Goal: Task Accomplishment & Management: Use online tool/utility

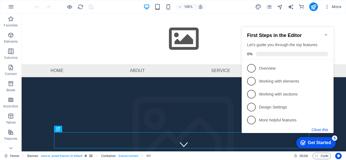
click at [316, 128] on button "Close this" at bounding box center [319, 130] width 16 height 4
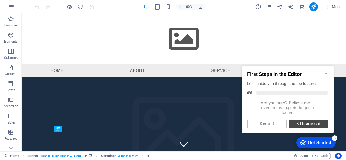
click at [299, 128] on link "× Dismiss it" at bounding box center [307, 124] width 39 height 9
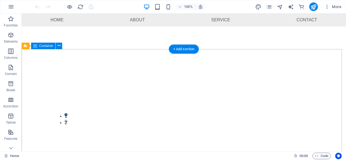
scroll to position [1106, 0]
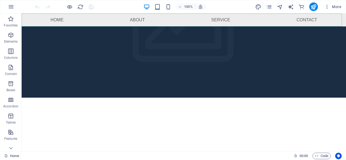
click at [203, 18] on nav "Home About Service Contact" at bounding box center [184, 19] width 324 height 13
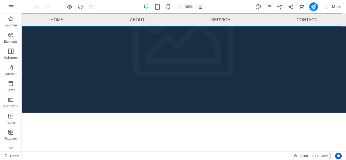
select select
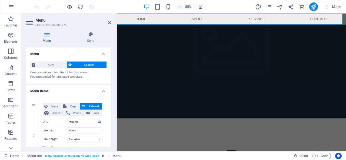
scroll to position [1121, 0]
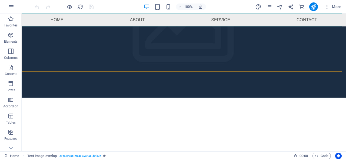
click at [248, 19] on nav "Home About Service Contact" at bounding box center [184, 19] width 324 height 13
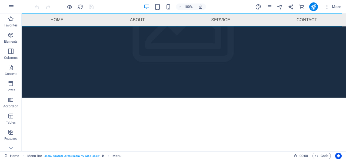
click at [248, 19] on nav "Home About Service Contact" at bounding box center [184, 19] width 324 height 13
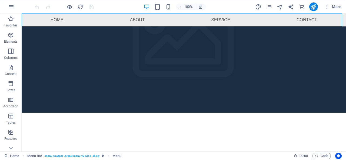
select select
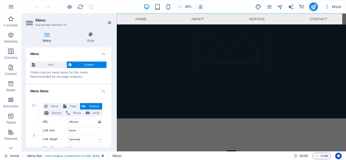
scroll to position [1121, 0]
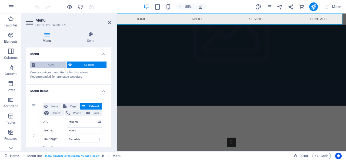
click at [49, 65] on span "Auto" at bounding box center [51, 65] width 28 height 6
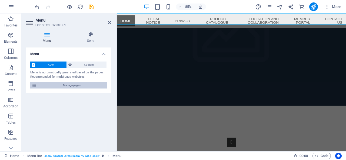
click at [68, 82] on span "Manage pages" at bounding box center [71, 85] width 67 height 6
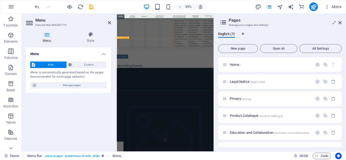
scroll to position [1330, 0]
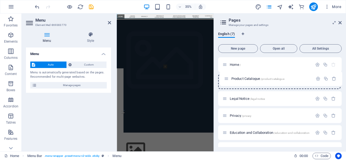
drag, startPoint x: 225, startPoint y: 115, endPoint x: 226, endPoint y: 75, distance: 40.5
click at [226, 75] on div "Home / Legal Notice /legal-notice Privacy /privacy Product Catalogue /product-c…" at bounding box center [279, 115] width 123 height 117
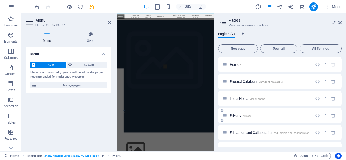
scroll to position [2, 0]
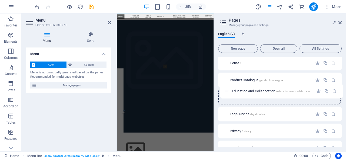
drag, startPoint x: 225, startPoint y: 134, endPoint x: 228, endPoint y: 89, distance: 44.9
click at [228, 89] on div "Home / Product Catalogue /product-catalogue Legal Notice /legal-notice Privacy …" at bounding box center [279, 114] width 123 height 117
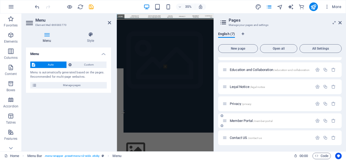
scroll to position [29, 0]
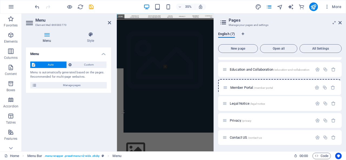
drag, startPoint x: 223, startPoint y: 121, endPoint x: 224, endPoint y: 86, distance: 35.1
click at [224, 86] on div "Home / Product Catalogue /product-catalogue Education and Collaboration /educat…" at bounding box center [279, 86] width 123 height 117
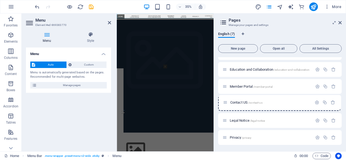
drag, startPoint x: 226, startPoint y: 140, endPoint x: 227, endPoint y: 101, distance: 38.3
click at [227, 101] on div "Home / Product Catalogue /product-catalogue Education and Collaboration /educat…" at bounding box center [279, 86] width 123 height 117
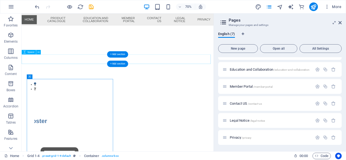
scroll to position [1152, 0]
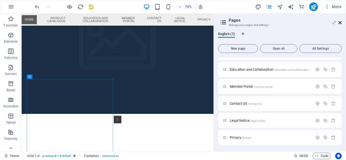
click at [339, 23] on icon at bounding box center [339, 23] width 3 height 4
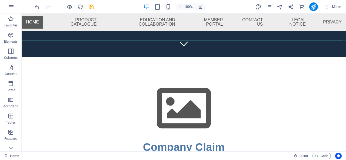
scroll to position [108, 0]
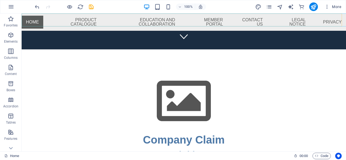
click at [33, 22] on nav "Home Product Catalogue Education and Collaboration Member Portal Contact US Leg…" at bounding box center [184, 21] width 324 height 17
click at [64, 19] on nav "Home Product Catalogue Education and Collaboration Member Portal Contact US Leg…" at bounding box center [184, 21] width 324 height 17
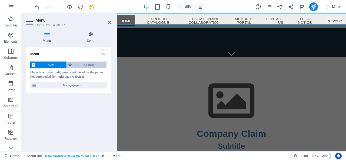
click at [79, 67] on span "Custom" at bounding box center [89, 65] width 32 height 6
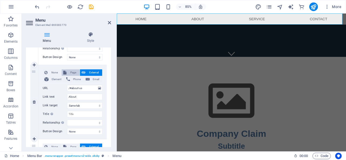
click at [73, 74] on span "Page" at bounding box center [73, 72] width 10 height 6
select select
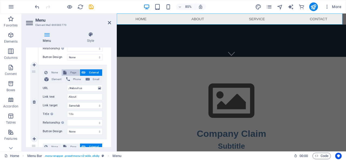
select select
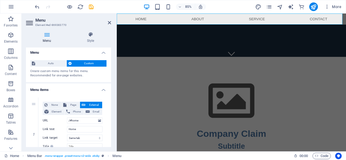
scroll to position [0, 0]
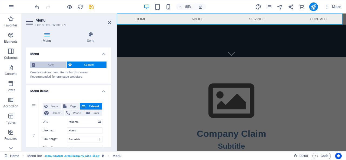
click at [50, 62] on span "Auto" at bounding box center [51, 65] width 28 height 6
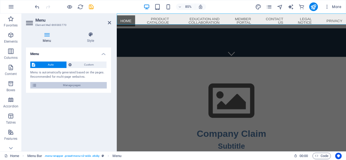
click at [49, 83] on span "Manage pages" at bounding box center [71, 85] width 67 height 6
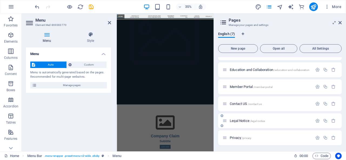
scroll to position [29, 0]
click at [318, 136] on icon "button" at bounding box center [317, 137] width 5 height 5
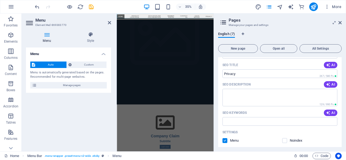
scroll to position [166, 0]
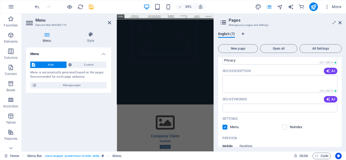
click at [228, 126] on div "Menu" at bounding box center [230, 127] width 16 height 5
click at [224, 127] on label at bounding box center [224, 127] width 5 height 5
click at [0, 0] on input "checkbox" at bounding box center [0, 0] width 0 height 0
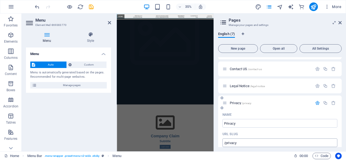
scroll to position [31, 0]
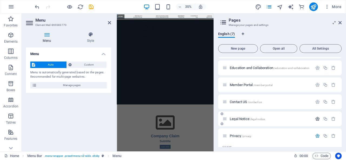
click at [316, 119] on icon "button" at bounding box center [317, 119] width 5 height 5
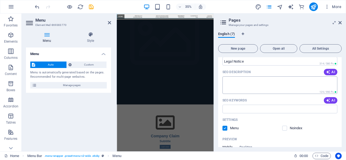
scroll to position [166, 0]
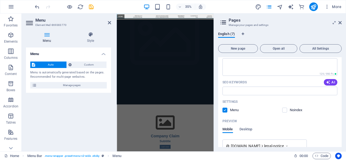
click at [223, 111] on label at bounding box center [224, 110] width 5 height 5
click at [0, 0] on input "checkbox" at bounding box center [0, 0] width 0 height 0
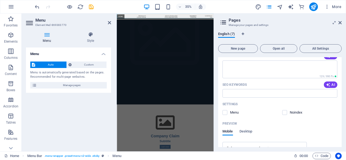
scroll to position [277, 0]
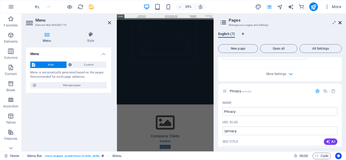
click at [340, 21] on icon at bounding box center [339, 23] width 3 height 4
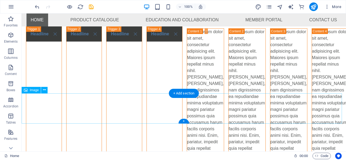
scroll to position [783, 0]
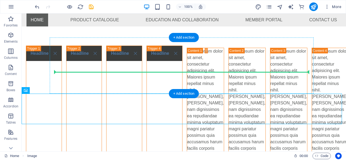
drag, startPoint x: 164, startPoint y: 101, endPoint x: 159, endPoint y: 69, distance: 32.2
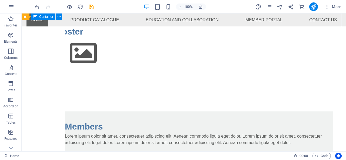
scroll to position [1430, 0]
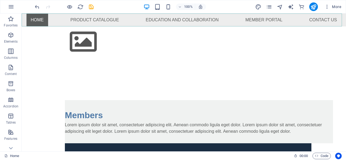
click at [93, 20] on nav "Home Product Catalogue Education and Collaboration Member Portal Contact US" at bounding box center [184, 19] width 324 height 13
click at [80, 21] on nav "Home Product Catalogue Education and Collaboration Member Portal Contact US" at bounding box center [184, 19] width 324 height 13
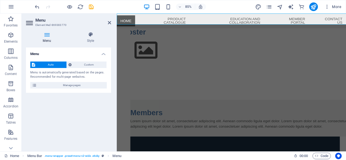
scroll to position [1421, 0]
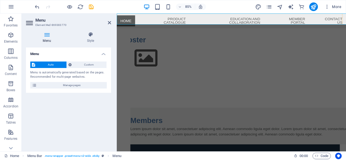
click at [171, 22] on nav "Home Product Catalogue Education and Collaboration Member Portal Contact US" at bounding box center [251, 21] width 269 height 17
click at [108, 21] on icon at bounding box center [109, 23] width 3 height 4
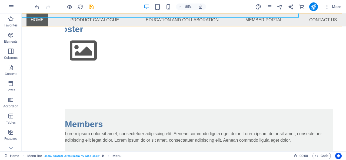
scroll to position [1430, 0]
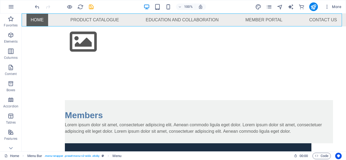
click at [112, 20] on nav "Home Product Catalogue Education and Collaboration Member Portal Contact US" at bounding box center [184, 19] width 324 height 13
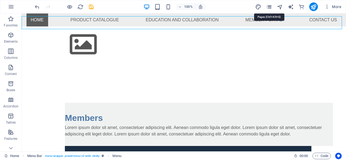
click at [271, 6] on icon "pages" at bounding box center [269, 7] width 6 height 6
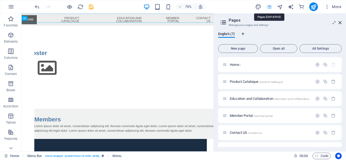
scroll to position [1417, 0]
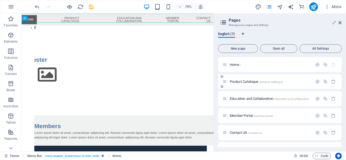
click at [247, 82] on span "Product Catalogue /product-catalogue" at bounding box center [255, 82] width 53 height 4
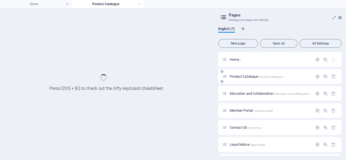
click at [247, 82] on div "Product Catalogue /product-catalogue" at bounding box center [279, 76] width 123 height 15
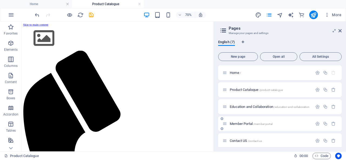
click at [237, 107] on span "Education and Collaboration /education-and-collaboration" at bounding box center [269, 107] width 80 height 4
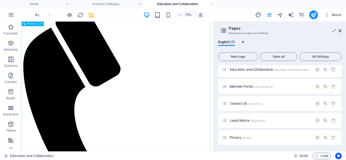
scroll to position [3, 0]
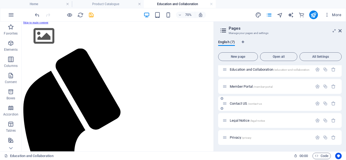
drag, startPoint x: 232, startPoint y: 121, endPoint x: 245, endPoint y: 101, distance: 24.2
click at [245, 101] on div "Home / Product Catalogue /product-catalogue Education and Collaboration /educat…" at bounding box center [279, 86] width 123 height 117
click at [237, 104] on span "Contact US /contact-us" at bounding box center [245, 103] width 32 height 4
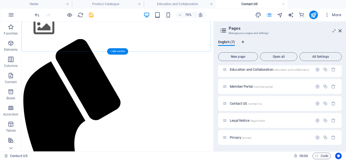
scroll to position [27, 0]
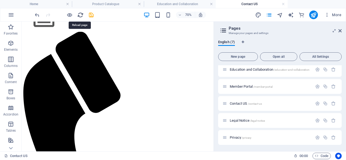
click at [80, 13] on icon "reload" at bounding box center [80, 15] width 6 height 6
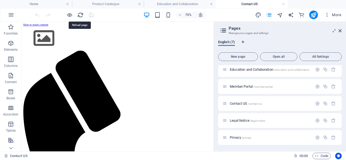
scroll to position [0, 0]
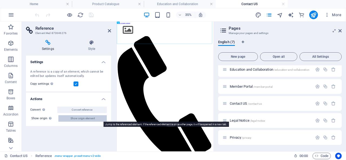
click at [70, 118] on span "Show origin element" at bounding box center [82, 118] width 24 height 6
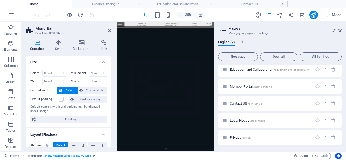
scroll to position [1400, 0]
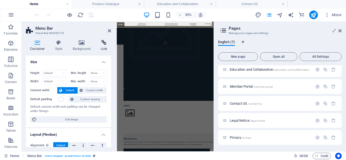
click at [103, 44] on icon at bounding box center [104, 42] width 14 height 5
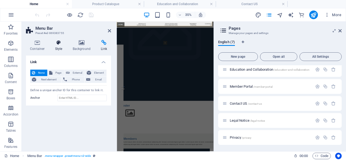
click at [59, 43] on icon at bounding box center [58, 42] width 15 height 5
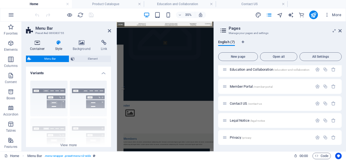
click at [35, 45] on icon at bounding box center [37, 42] width 23 height 5
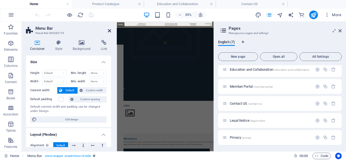
click at [110, 30] on icon at bounding box center [109, 31] width 3 height 4
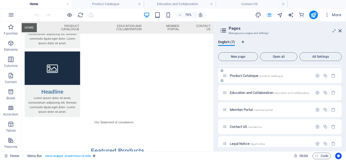
scroll to position [0, 0]
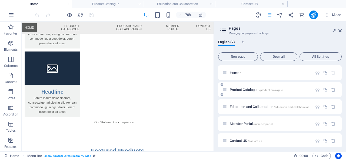
click at [242, 90] on span "Product Catalogue /product-catalogue" at bounding box center [255, 90] width 53 height 4
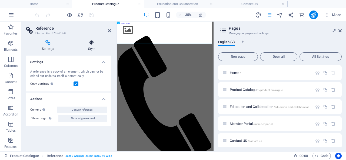
click at [87, 44] on icon at bounding box center [91, 42] width 39 height 5
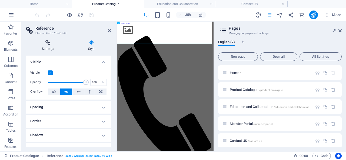
click at [52, 46] on h4 "Settings" at bounding box center [49, 45] width 46 height 11
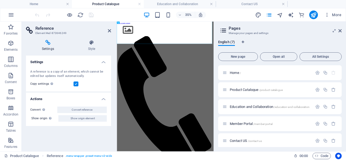
click at [76, 84] on label at bounding box center [75, 84] width 5 height 5
click at [0, 0] on input "Copy settings Use the same settings (flex, animation, position, style) as for t…" at bounding box center [0, 0] width 0 height 0
click at [77, 84] on label at bounding box center [75, 84] width 5 height 5
click at [0, 0] on input "Copy settings Use the same settings (flex, animation, position, style) as for t…" at bounding box center [0, 0] width 0 height 0
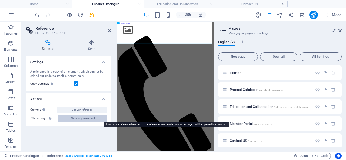
click at [74, 119] on span "Show origin element" at bounding box center [82, 118] width 24 height 6
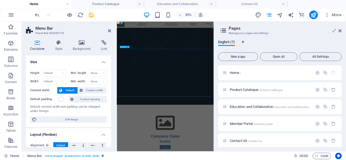
scroll to position [72, 0]
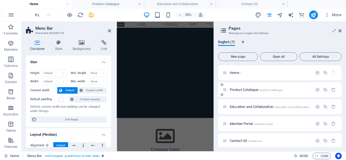
click at [239, 91] on span "Product Catalogue /product-catalogue" at bounding box center [255, 90] width 53 height 4
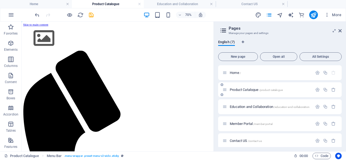
scroll to position [0, 0]
click at [239, 91] on span "Product Catalogue /product-catalogue" at bounding box center [255, 90] width 53 height 4
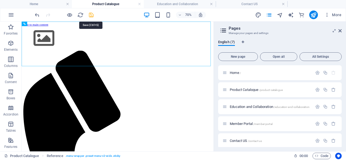
click at [90, 15] on icon "save" at bounding box center [91, 15] width 6 height 6
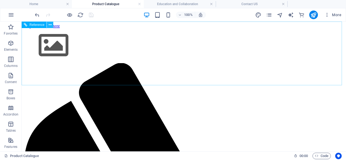
click at [49, 25] on icon at bounding box center [50, 25] width 3 height 6
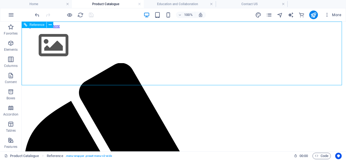
click at [28, 25] on div "Reference" at bounding box center [34, 25] width 25 height 6
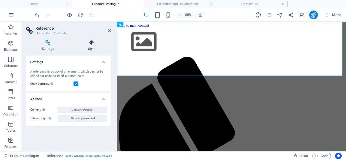
click at [90, 45] on h4 "Style" at bounding box center [91, 45] width 39 height 11
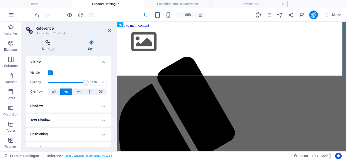
click at [47, 43] on icon at bounding box center [48, 42] width 44 height 5
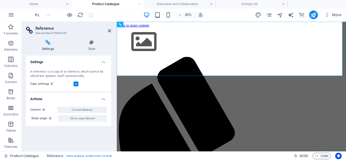
click at [48, 42] on icon at bounding box center [48, 42] width 44 height 5
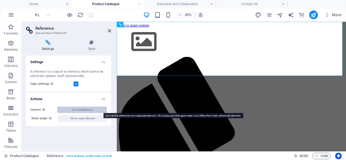
click at [87, 112] on span "Convert reference" at bounding box center [82, 110] width 21 height 6
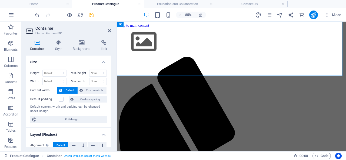
drag, startPoint x: 58, startPoint y: 35, endPoint x: 59, endPoint y: 29, distance: 6.1
click at [59, 29] on header "Container Element #ed-new-831" at bounding box center [68, 29] width 85 height 14
click at [61, 43] on icon at bounding box center [58, 42] width 15 height 5
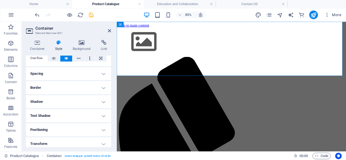
scroll to position [79, 0]
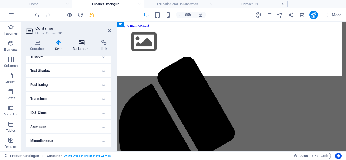
click at [80, 42] on icon at bounding box center [82, 42] width 26 height 5
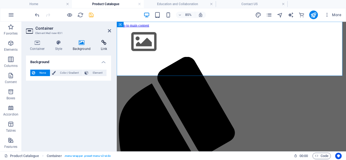
click at [98, 42] on icon at bounding box center [104, 42] width 14 height 5
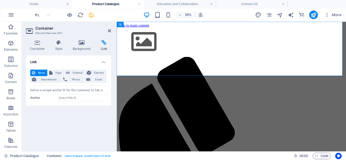
click at [33, 40] on div "Container Style Background Link Size Height Default px rem % vh vw Min. height …" at bounding box center [69, 94] width 94 height 116
click at [36, 45] on icon at bounding box center [37, 42] width 23 height 5
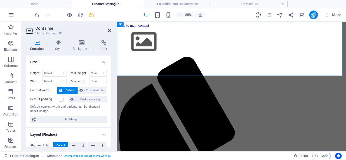
click at [110, 31] on icon at bounding box center [109, 31] width 3 height 4
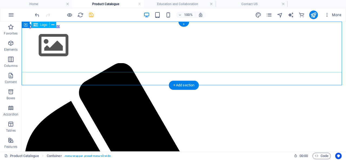
click at [190, 44] on div at bounding box center [184, 46] width 320 height 35
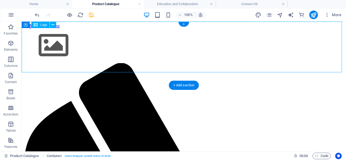
click at [189, 44] on div at bounding box center [184, 46] width 320 height 35
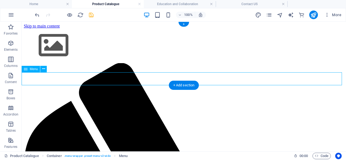
select select
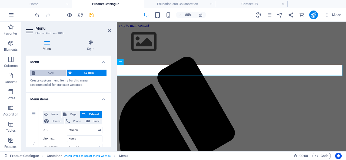
click at [51, 71] on span "Auto" at bounding box center [51, 73] width 28 height 6
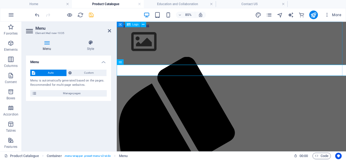
click at [151, 46] on div at bounding box center [251, 46] width 265 height 35
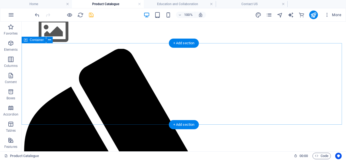
scroll to position [0, 0]
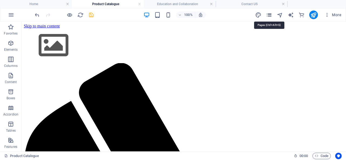
click at [270, 14] on icon "pages" at bounding box center [269, 15] width 6 height 6
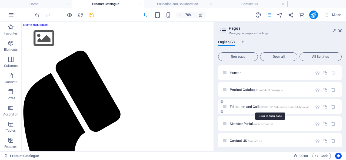
click at [250, 106] on span "Education and Collaboration /education-and-collaboration" at bounding box center [269, 107] width 80 height 4
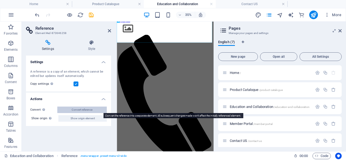
click at [79, 110] on span "Convert reference" at bounding box center [82, 110] width 21 height 6
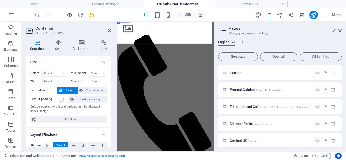
scroll to position [0, 0]
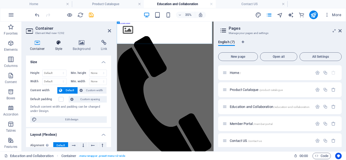
click at [59, 49] on h4 "Style" at bounding box center [60, 45] width 18 height 11
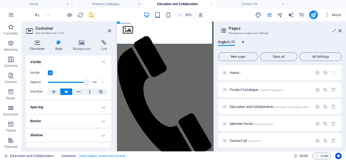
click at [38, 45] on icon at bounding box center [37, 42] width 23 height 5
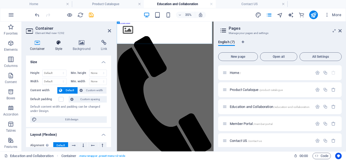
click at [59, 45] on icon at bounding box center [58, 42] width 15 height 5
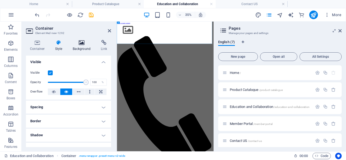
click at [81, 44] on icon at bounding box center [82, 42] width 26 height 5
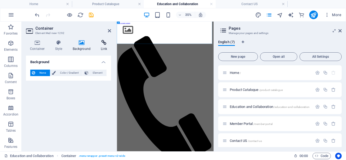
click at [104, 47] on h4 "Link" at bounding box center [104, 45] width 14 height 11
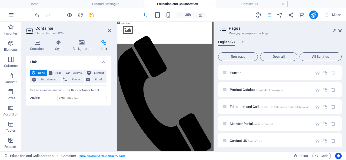
drag, startPoint x: 31, startPoint y: 31, endPoint x: 78, endPoint y: 31, distance: 47.0
click at [31, 32] on icon at bounding box center [30, 31] width 8 height 9
click at [109, 31] on icon at bounding box center [109, 31] width 3 height 4
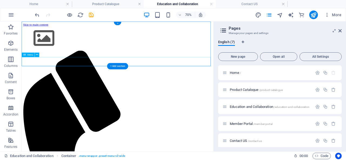
select select
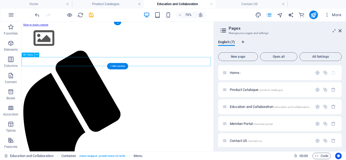
select select
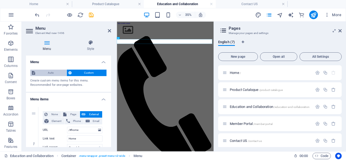
click at [48, 72] on span "Auto" at bounding box center [51, 73] width 28 height 6
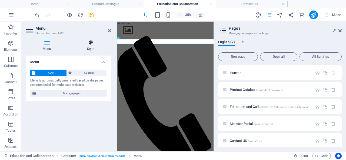
click at [94, 46] on h4 "Style" at bounding box center [90, 45] width 41 height 11
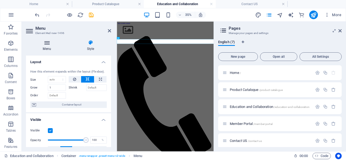
click at [49, 47] on h4 "Menu" at bounding box center [48, 45] width 44 height 11
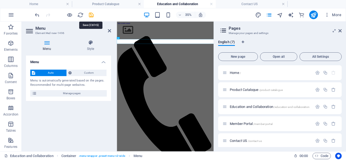
click at [91, 15] on icon "save" at bounding box center [91, 15] width 6 height 6
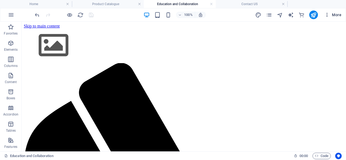
click at [327, 15] on icon "button" at bounding box center [326, 14] width 5 height 5
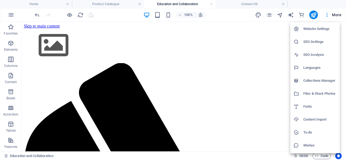
click at [269, 14] on div at bounding box center [173, 80] width 346 height 160
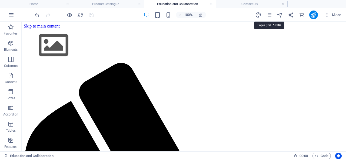
click at [269, 14] on icon "pages" at bounding box center [269, 15] width 6 height 6
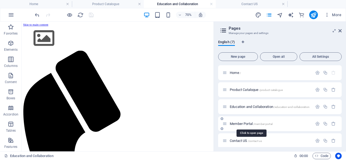
click at [238, 123] on span "Member Portal /member-portal" at bounding box center [250, 124] width 43 height 4
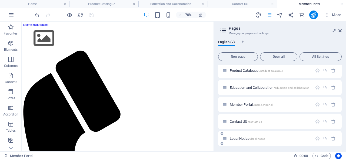
scroll to position [27, 0]
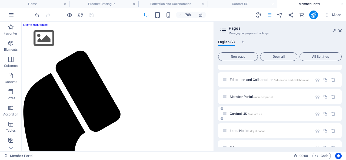
click at [239, 112] on span "Contact US /contact-us" at bounding box center [245, 114] width 32 height 4
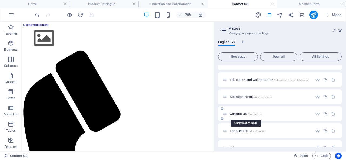
click at [239, 112] on span "Contact US /contact-us" at bounding box center [245, 114] width 32 height 4
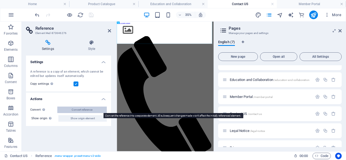
click at [75, 110] on span "Convert reference" at bounding box center [82, 110] width 21 height 6
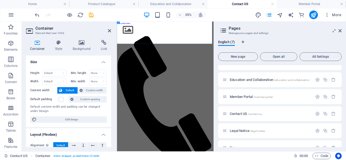
click at [38, 45] on icon at bounding box center [37, 42] width 23 height 5
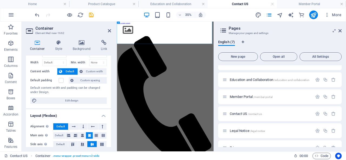
scroll to position [0, 0]
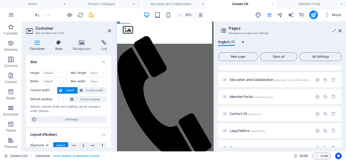
click at [55, 46] on h4 "Style" at bounding box center [60, 45] width 18 height 11
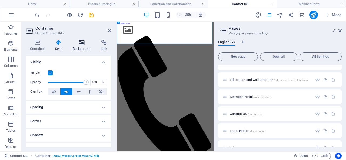
click at [82, 46] on h4 "Background" at bounding box center [83, 45] width 28 height 11
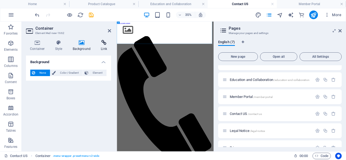
click at [99, 46] on h4 "Link" at bounding box center [104, 45] width 14 height 11
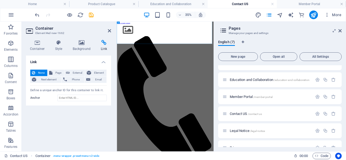
drag, startPoint x: 111, startPoint y: 31, endPoint x: 116, endPoint y: 28, distance: 6.3
click at [111, 31] on aside "Container Element #ed-new-1662 Container Style Background Link Size Height Defa…" at bounding box center [69, 87] width 95 height 130
click at [108, 30] on icon at bounding box center [109, 31] width 3 height 4
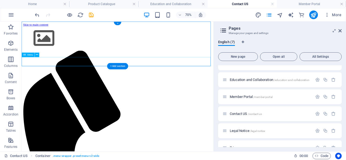
select select
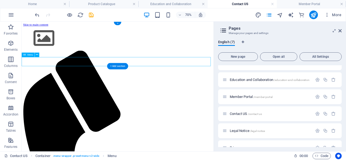
select select
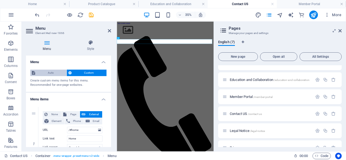
click at [47, 71] on span "Auto" at bounding box center [51, 73] width 28 height 6
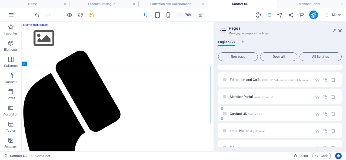
click at [235, 113] on span "Contact US /contact-us" at bounding box center [245, 114] width 32 height 4
click at [241, 96] on span "Member Portal /member-portal" at bounding box center [250, 97] width 43 height 4
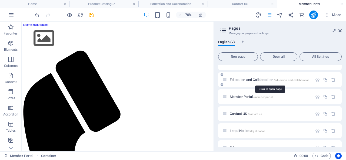
click at [241, 80] on span "Education and Collaboration /education-and-collaboration" at bounding box center [269, 80] width 80 height 4
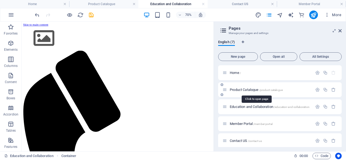
click at [249, 89] on span "Product Catalogue /product-catalogue" at bounding box center [255, 90] width 53 height 4
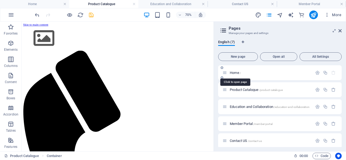
click at [237, 72] on span "Home /" at bounding box center [234, 73] width 11 height 4
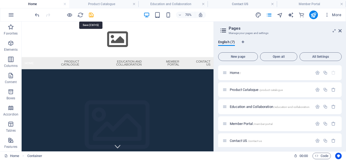
click at [91, 16] on icon "save" at bounding box center [91, 15] width 6 height 6
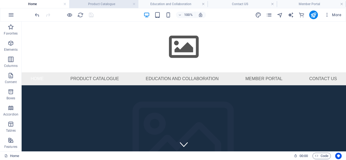
click at [95, 7] on h4 "Product Catalogue" at bounding box center [103, 4] width 69 height 6
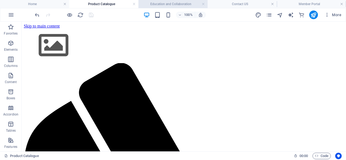
click at [181, 6] on h4 "Education and Collaboration" at bounding box center [172, 4] width 69 height 6
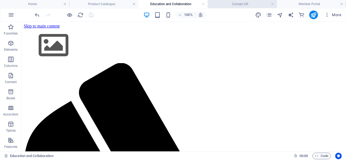
click at [228, 6] on h4 "Contact US" at bounding box center [241, 4] width 69 height 6
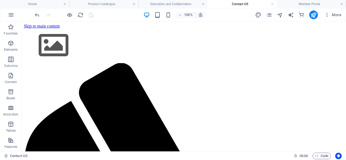
click at [246, 4] on h4 "Contact US" at bounding box center [241, 4] width 69 height 6
click at [301, 3] on h4 "Member Portal" at bounding box center [310, 4] width 69 height 6
drag, startPoint x: 249, startPoint y: 5, endPoint x: 262, endPoint y: 4, distance: 13.0
click at [342, 2] on link at bounding box center [341, 4] width 3 height 5
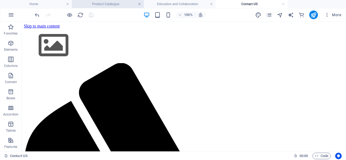
click at [138, 4] on link at bounding box center [139, 4] width 3 height 5
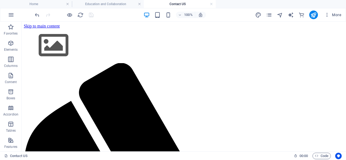
click at [138, 4] on link at bounding box center [139, 4] width 3 height 5
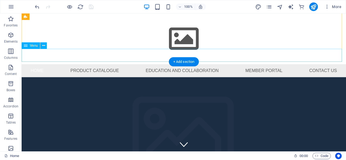
scroll to position [27, 0]
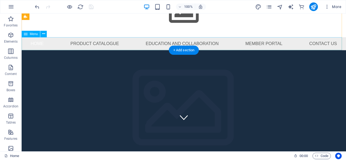
click at [91, 44] on nav "Home Product Catalogue Education and Collaboration Member Portal Contact US" at bounding box center [184, 43] width 324 height 13
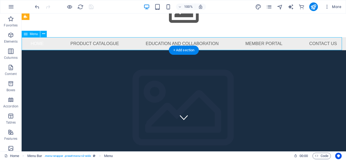
click at [91, 44] on nav "Home Product Catalogue Education and Collaboration Member Portal Contact US" at bounding box center [184, 43] width 324 height 13
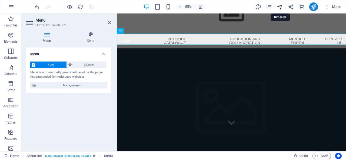
click at [279, 7] on icon "navigator" at bounding box center [279, 7] width 6 height 6
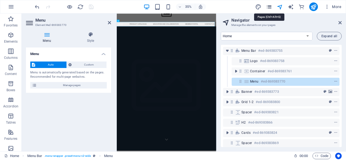
click at [269, 6] on icon "pages" at bounding box center [269, 7] width 6 height 6
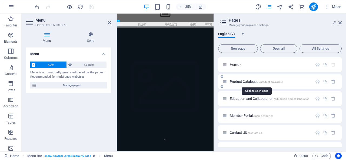
click at [246, 80] on span "Product Catalogue /product-catalogue" at bounding box center [255, 82] width 53 height 4
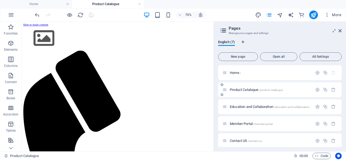
scroll to position [0, 0]
click at [248, 107] on span "Education and Collaboration /education-and-collaboration" at bounding box center [269, 107] width 80 height 4
click at [247, 124] on span "Member Portal /member-portal" at bounding box center [250, 124] width 43 height 4
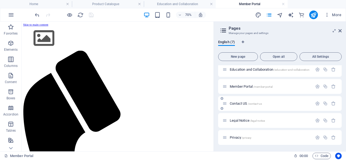
click at [239, 103] on span "Contact US /contact-us" at bounding box center [245, 103] width 32 height 4
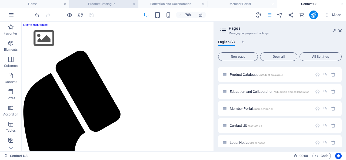
click at [89, 5] on h4 "Product Catalogue" at bounding box center [103, 4] width 69 height 6
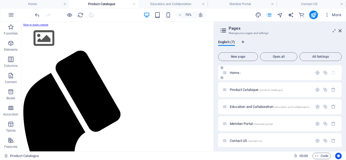
click at [238, 74] on span "Home /" at bounding box center [234, 73] width 11 height 4
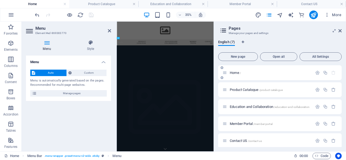
scroll to position [27, 0]
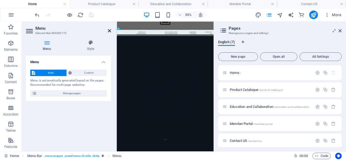
click at [108, 32] on icon at bounding box center [109, 31] width 3 height 4
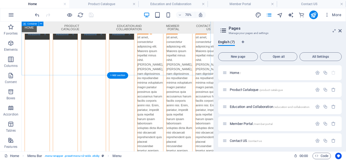
scroll to position [837, 0]
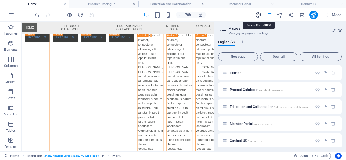
drag, startPoint x: 256, startPoint y: 15, endPoint x: 248, endPoint y: 25, distance: 13.4
click at [256, 15] on icon "design" at bounding box center [258, 15] width 6 height 6
select select "px"
select select "400"
select select "px"
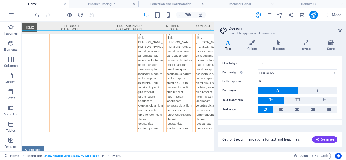
scroll to position [52, 0]
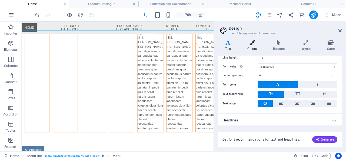
click at [257, 45] on icon at bounding box center [251, 42] width 23 height 5
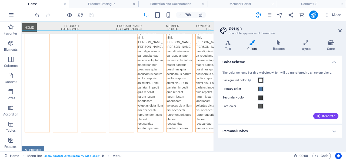
click at [258, 80] on span at bounding box center [260, 80] width 4 height 4
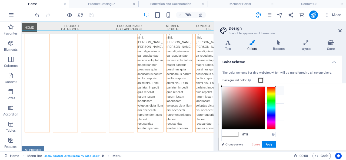
click at [255, 90] on small "#ffffff" at bounding box center [257, 92] width 6 height 4
click at [226, 90] on icon at bounding box center [226, 91] width 4 height 4
drag, startPoint x: 316, startPoint y: 134, endPoint x: 308, endPoint y: 134, distance: 8.4
click at [275, 134] on input "#ffffff" at bounding box center [257, 134] width 36 height 5
paste input "1A1A1A"
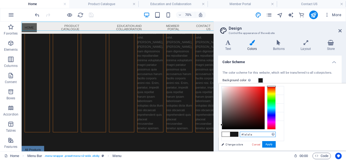
drag, startPoint x: 321, startPoint y: 134, endPoint x: 306, endPoint y: 133, distance: 15.4
click at [278, 133] on div "#1a1a1a Supported formats #0852ed rgb(8, 82, 237) rgba(8, 82, 237, 90%) hsv(221…" at bounding box center [248, 156] width 60 height 145
paste input "E5DCC3"
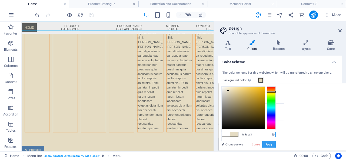
type input "#e5dcc3"
click at [275, 143] on button "Apply" at bounding box center [268, 144] width 13 height 6
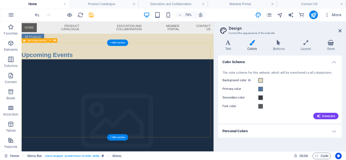
scroll to position [1035, 0]
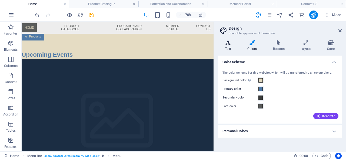
click at [231, 43] on icon at bounding box center [228, 42] width 20 height 5
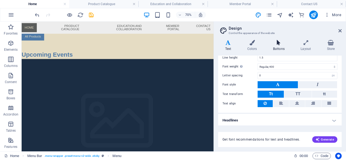
click at [280, 42] on icon at bounding box center [278, 42] width 25 height 5
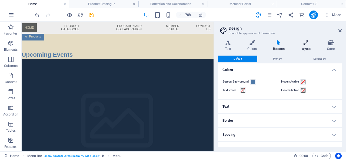
click at [306, 43] on icon at bounding box center [305, 42] width 24 height 5
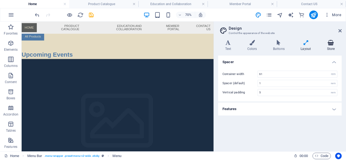
click at [327, 43] on icon at bounding box center [331, 42] width 22 height 5
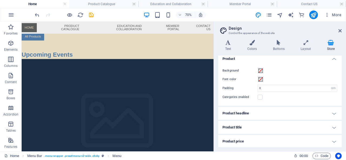
scroll to position [0, 0]
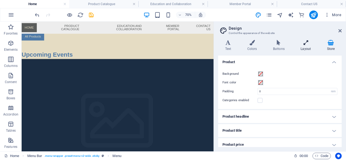
click at [304, 43] on icon at bounding box center [305, 42] width 24 height 5
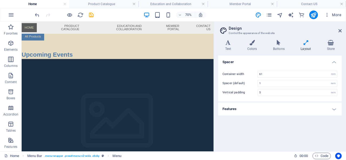
click at [273, 107] on h4 "Features" at bounding box center [279, 109] width 123 height 13
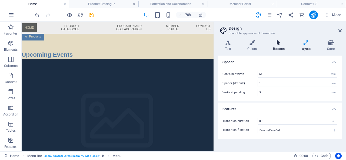
click at [280, 43] on icon at bounding box center [278, 42] width 25 height 5
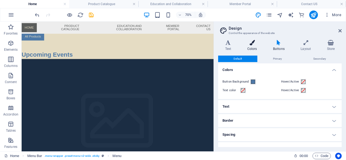
click at [254, 45] on icon at bounding box center [251, 42] width 23 height 5
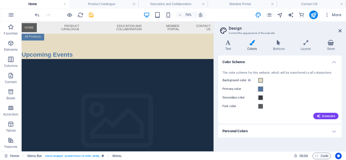
click at [262, 87] on span at bounding box center [260, 89] width 4 height 4
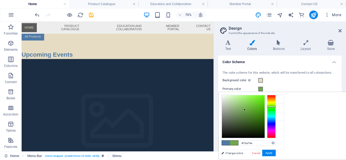
drag, startPoint x: 336, startPoint y: 119, endPoint x: 338, endPoint y: 106, distance: 13.1
click at [275, 106] on div at bounding box center [271, 106] width 9 height 1
drag, startPoint x: 311, startPoint y: 109, endPoint x: 329, endPoint y: 106, distance: 17.7
click at [262, 106] on div at bounding box center [261, 106] width 2 height 2
click at [299, 84] on div "The color scheme for this website, which will be transferred to all colorpicker…" at bounding box center [280, 94] width 126 height 59
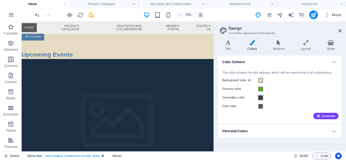
drag, startPoint x: 257, startPoint y: 97, endPoint x: 260, endPoint y: 97, distance: 3.5
click at [260, 97] on div "Secondary color" at bounding box center [279, 97] width 115 height 6
click at [262, 98] on span at bounding box center [260, 98] width 4 height 4
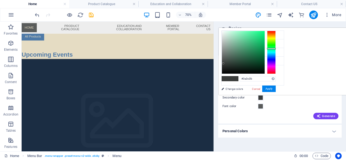
click at [282, 109] on div "Font color" at bounding box center [279, 106] width 115 height 6
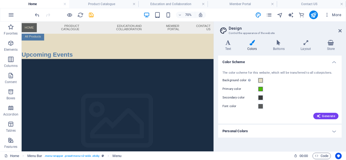
type input "#4e79a7"
click at [262, 89] on button "Primary color" at bounding box center [260, 89] width 6 height 6
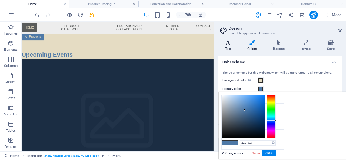
click at [229, 44] on icon at bounding box center [228, 42] width 20 height 5
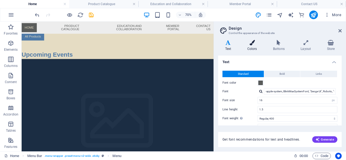
click at [250, 45] on h4 "Colors" at bounding box center [253, 45] width 26 height 11
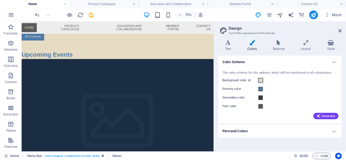
click at [260, 80] on span at bounding box center [260, 80] width 4 height 4
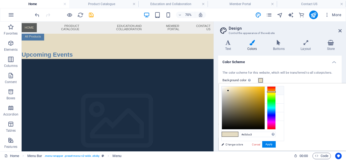
click at [255, 90] on small "#e5dcc3" at bounding box center [258, 92] width 8 height 4
click at [275, 134] on input "#e5dcc3" at bounding box center [257, 134] width 36 height 5
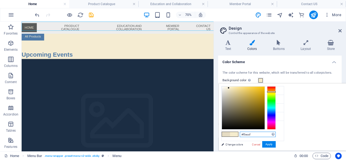
type input "#f5eccd"
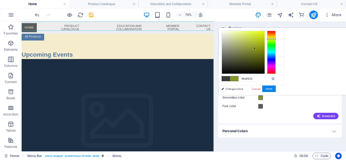
scroll to position [1035, 0]
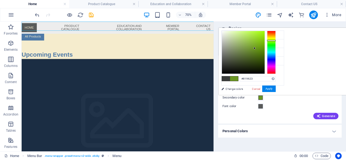
type input "#859623"
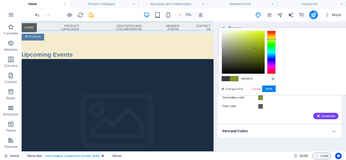
click at [275, 39] on div at bounding box center [271, 38] width 9 height 1
click at [275, 89] on button "Apply" at bounding box center [268, 89] width 13 height 6
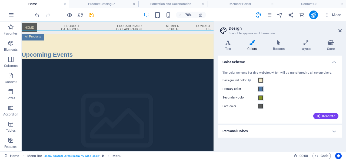
click at [260, 89] on span at bounding box center [260, 89] width 4 height 4
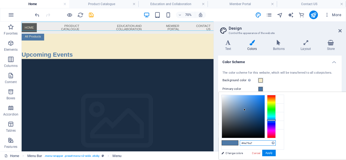
click at [275, 143] on input "#4e79a7" at bounding box center [257, 142] width 36 height 5
drag, startPoint x: 320, startPoint y: 143, endPoint x: 309, endPoint y: 143, distance: 10.8
click at [275, 143] on input "#4e79a7" at bounding box center [257, 142] width 36 height 5
type input "#1baa38"
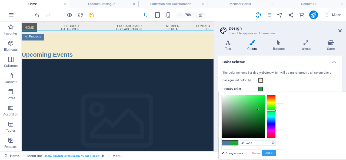
click at [275, 152] on button "Apply" at bounding box center [268, 153] width 13 height 6
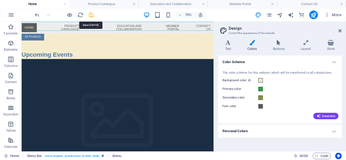
click at [91, 14] on icon "save" at bounding box center [91, 15] width 6 height 6
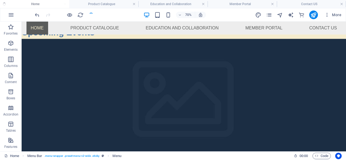
scroll to position [998, 0]
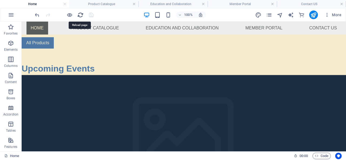
click at [78, 14] on icon "reload" at bounding box center [80, 15] width 6 height 6
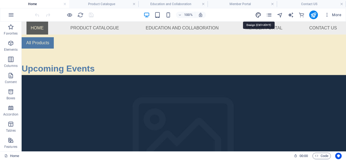
click at [257, 14] on icon "design" at bounding box center [258, 15] width 6 height 6
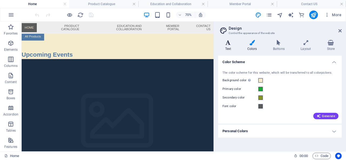
click at [228, 45] on icon at bounding box center [228, 42] width 20 height 5
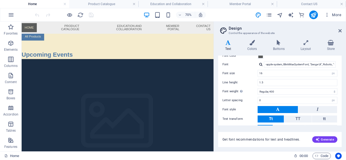
scroll to position [52, 0]
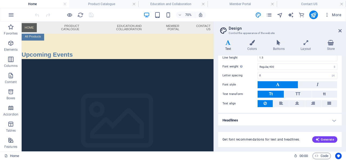
click at [248, 122] on h4 "Headlines" at bounding box center [279, 120] width 123 height 13
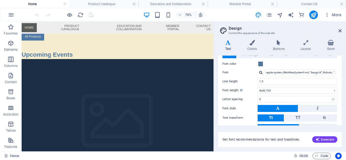
scroll to position [102, 0]
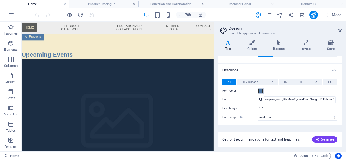
click at [260, 90] on span at bounding box center [260, 91] width 4 height 4
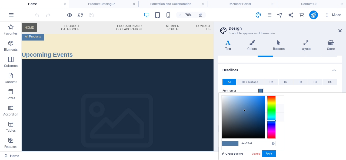
click at [250, 117] on li "Secondary color #859623" at bounding box center [252, 117] width 62 height 9
type input "#859623"
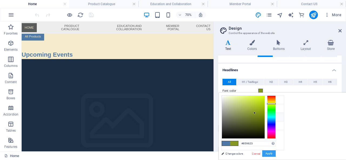
click at [275, 152] on button "Apply" at bounding box center [268, 153] width 13 height 6
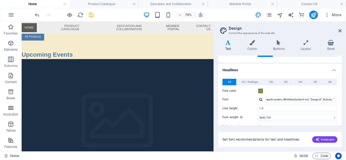
click at [253, 39] on div "Variants Text Colors Buttons Layout Store Text Standard Bold Links Font color F…" at bounding box center [280, 94] width 132 height 116
click at [252, 44] on icon at bounding box center [251, 42] width 23 height 5
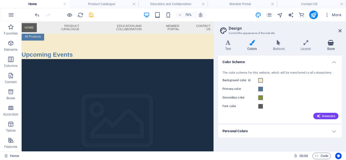
click at [331, 40] on icon at bounding box center [331, 42] width 22 height 5
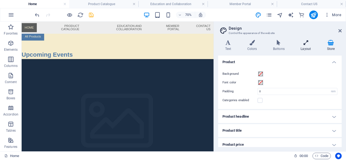
click at [303, 44] on icon at bounding box center [305, 42] width 24 height 5
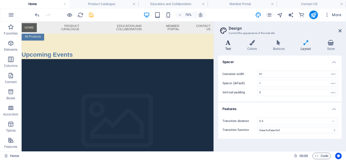
click at [226, 44] on icon at bounding box center [228, 42] width 20 height 5
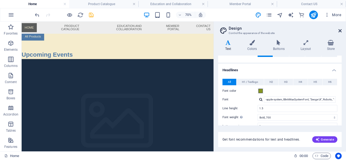
click at [338, 30] on icon at bounding box center [339, 31] width 3 height 4
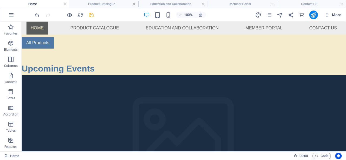
click at [327, 13] on icon "button" at bounding box center [326, 14] width 5 height 5
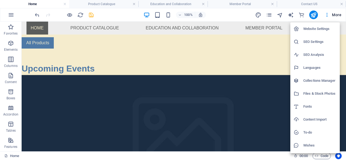
click at [322, 30] on h6 "Website Settings" at bounding box center [319, 29] width 33 height 6
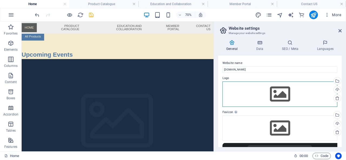
click at [283, 99] on div "Drag files here, click to choose files or select files from Files or our free s…" at bounding box center [279, 94] width 115 height 25
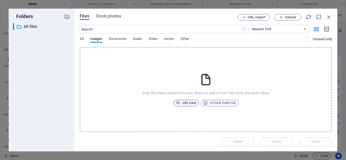
click at [189, 102] on span "Upload" at bounding box center [185, 103] width 21 height 6
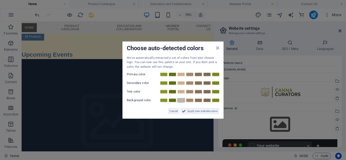
click at [181, 101] on link at bounding box center [181, 100] width 8 height 4
click at [191, 92] on link at bounding box center [189, 92] width 8 height 4
click at [165, 73] on link at bounding box center [164, 74] width 8 height 4
click at [173, 82] on link at bounding box center [172, 83] width 8 height 4
click at [202, 112] on span "Apply new website colors" at bounding box center [202, 111] width 30 height 6
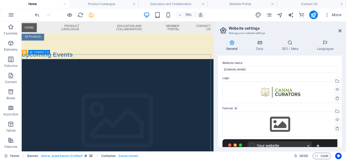
click at [37, 54] on div "Container" at bounding box center [36, 52] width 17 height 5
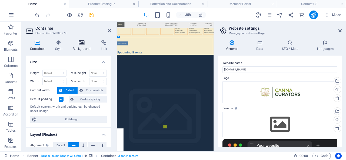
click at [84, 44] on icon at bounding box center [82, 42] width 26 height 5
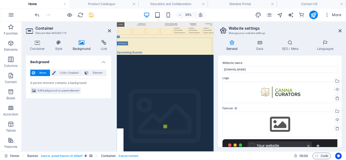
click at [39, 70] on span "None" at bounding box center [43, 73] width 12 height 6
click at [50, 92] on span "Edit background on parent element" at bounding box center [59, 90] width 42 height 6
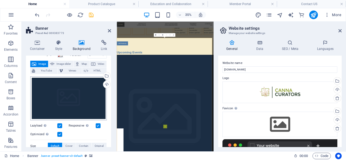
scroll to position [0, 0]
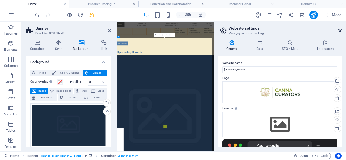
click at [340, 29] on icon at bounding box center [339, 31] width 3 height 4
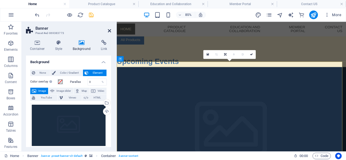
click at [110, 31] on icon at bounding box center [109, 31] width 3 height 4
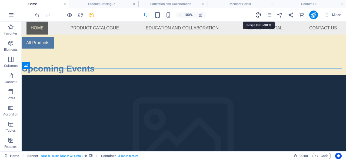
click at [257, 14] on icon "design" at bounding box center [258, 15] width 6 height 6
select select "px"
select select "400"
select select "px"
select select "700"
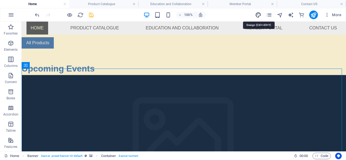
select select "px"
select select "rem"
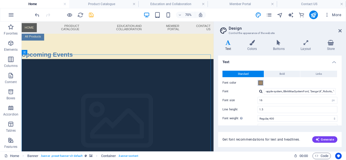
click at [260, 83] on span at bounding box center [260, 83] width 4 height 4
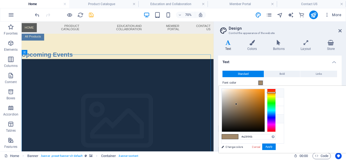
click at [225, 94] on icon at bounding box center [226, 93] width 4 height 4
drag, startPoint x: 302, startPoint y: 95, endPoint x: 300, endPoint y: 90, distance: 4.5
click at [264, 90] on div at bounding box center [243, 110] width 43 height 43
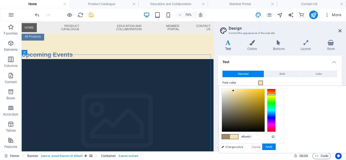
click at [275, 94] on div at bounding box center [271, 94] width 9 height 1
type input "#faecbf"
click at [232, 89] on div at bounding box center [231, 90] width 2 height 2
click at [275, 146] on button "Apply" at bounding box center [268, 147] width 13 height 6
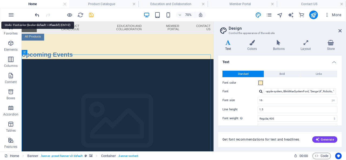
click at [39, 16] on icon "undo" at bounding box center [37, 15] width 6 height 6
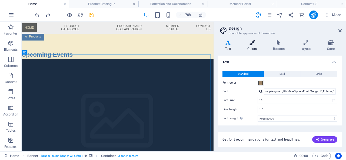
click at [255, 45] on icon at bounding box center [251, 42] width 23 height 5
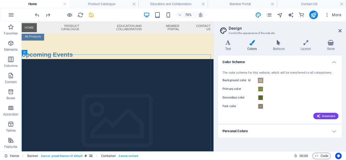
click at [260, 78] on span at bounding box center [260, 80] width 4 height 4
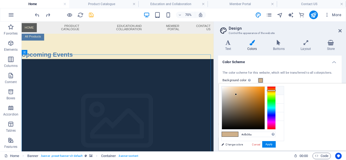
click at [235, 89] on li "Background color #cfb08a" at bounding box center [252, 90] width 62 height 9
click at [223, 89] on li "Background color #cfb08a" at bounding box center [252, 90] width 62 height 9
click at [275, 133] on input "#cfb08a" at bounding box center [257, 134] width 36 height 5
drag, startPoint x: 322, startPoint y: 134, endPoint x: 309, endPoint y: 136, distance: 13.1
click at [275, 136] on input "#cfb08a" at bounding box center [257, 134] width 36 height 5
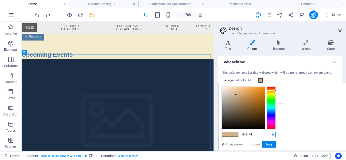
type input "#f2d77d"
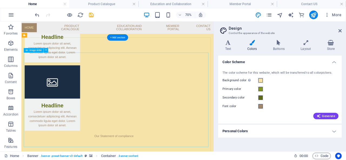
scroll to position [648, 0]
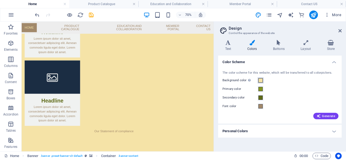
click at [261, 80] on span at bounding box center [260, 80] width 4 height 4
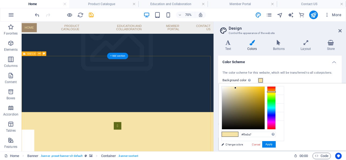
scroll to position [1161, 0]
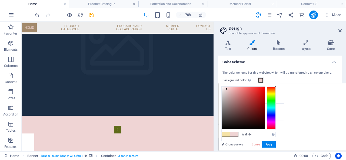
drag, startPoint x: 302, startPoint y: 87, endPoint x: 294, endPoint y: 89, distance: 8.1
click at [227, 89] on div at bounding box center [226, 89] width 2 height 2
click at [230, 134] on span at bounding box center [226, 134] width 8 height 5
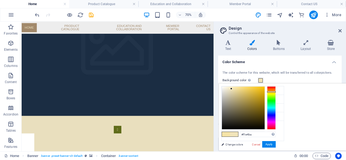
type input "#f2e6be"
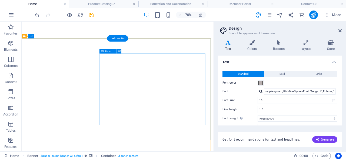
select select "px"
select select "400"
select select "px"
select select "700"
select select "px"
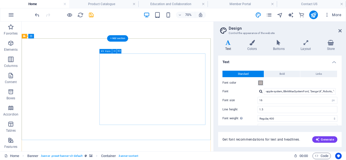
select select "rem"
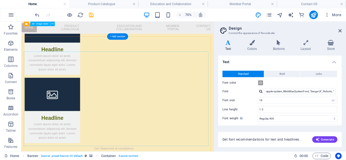
scroll to position [614, 0]
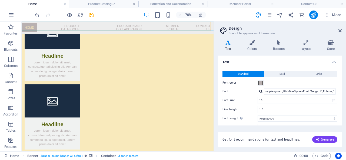
click at [84, 28] on nav "Home Product Catalogue Education and Collaboration Member Portal Contact US" at bounding box center [159, 30] width 274 height 17
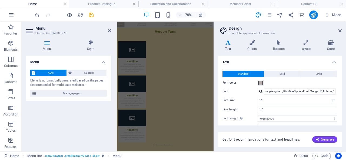
scroll to position [775, 0]
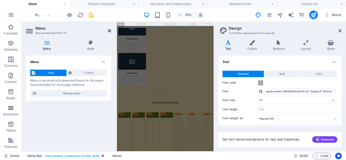
click at [110, 29] on icon at bounding box center [109, 31] width 3 height 4
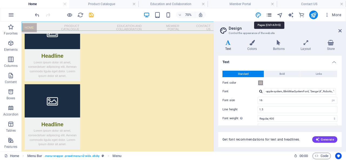
click at [269, 13] on icon "pages" at bounding box center [269, 15] width 6 height 6
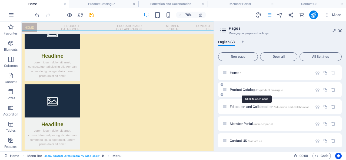
click at [248, 89] on span "Product Catalogue /product-catalogue" at bounding box center [255, 90] width 53 height 4
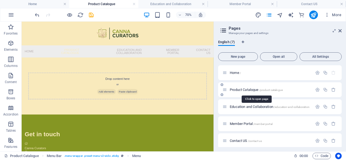
scroll to position [0, 0]
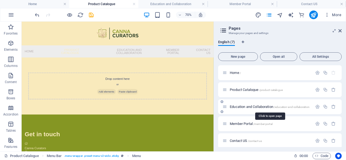
click at [252, 107] on span "Education and Collaboration /education-and-collaboration" at bounding box center [269, 107] width 80 height 4
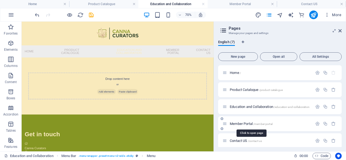
click at [241, 123] on span "Member Portal /member-portal" at bounding box center [250, 124] width 43 height 4
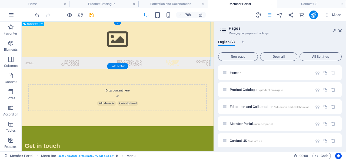
click at [157, 50] on div at bounding box center [159, 47] width 274 height 51
click at [32, 23] on span "Reference" at bounding box center [32, 24] width 11 height 2
click at [35, 24] on span "Reference" at bounding box center [32, 24] width 11 height 2
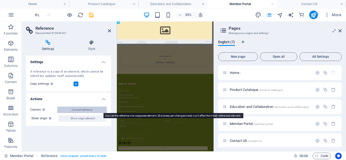
click at [68, 109] on button "Convert reference" at bounding box center [81, 110] width 49 height 6
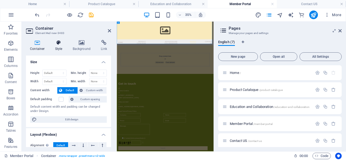
click at [58, 45] on icon at bounding box center [58, 42] width 15 height 5
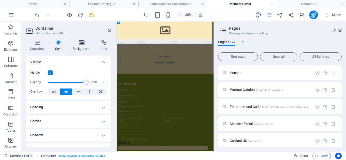
click at [77, 45] on icon at bounding box center [82, 42] width 26 height 5
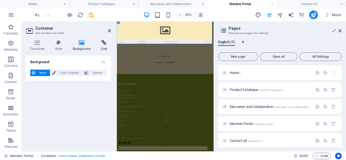
click at [104, 46] on h4 "Link" at bounding box center [104, 45] width 14 height 11
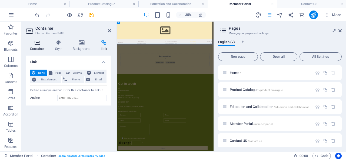
click at [39, 44] on icon at bounding box center [37, 42] width 23 height 5
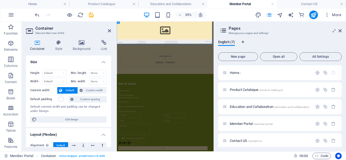
click at [111, 28] on h2 "Container" at bounding box center [73, 28] width 76 height 5
click at [202, 75] on nav "Home Product Catalogue Education and Collaboration Member Portal Contact US" at bounding box center [255, 80] width 276 height 17
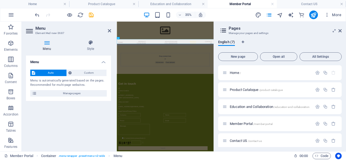
click at [54, 73] on span "Auto" at bounding box center [51, 73] width 28 height 6
click at [110, 28] on h2 "Menu" at bounding box center [73, 28] width 76 height 5
click at [109, 29] on icon at bounding box center [109, 31] width 3 height 4
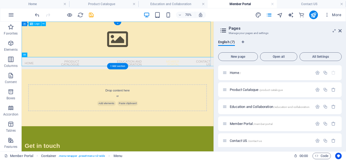
click at [212, 54] on div at bounding box center [159, 47] width 274 height 51
click at [159, 52] on div at bounding box center [159, 47] width 274 height 51
click at [158, 52] on div at bounding box center [159, 47] width 274 height 51
select select "px"
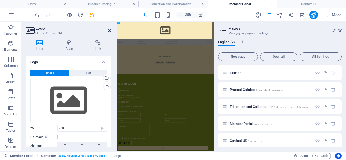
click at [110, 29] on icon at bounding box center [109, 31] width 3 height 4
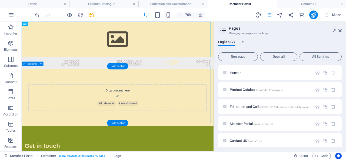
click at [214, 123] on div "Drop content here or Add elements Paste clipboard" at bounding box center [158, 130] width 255 height 38
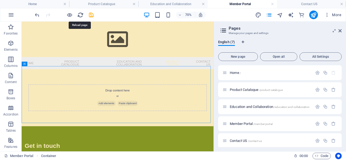
click at [79, 14] on icon "reload" at bounding box center [80, 15] width 6 height 6
click at [92, 13] on icon "save" at bounding box center [91, 15] width 6 height 6
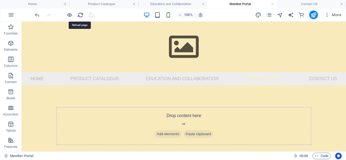
click at [77, 14] on icon "reload" at bounding box center [80, 15] width 6 height 6
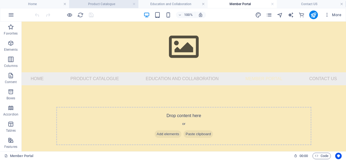
click at [103, 4] on h4 "Product Catalogue" at bounding box center [103, 4] width 69 height 6
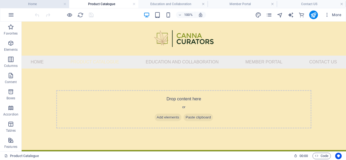
click at [28, 7] on li "Home" at bounding box center [34, 4] width 69 height 8
